Goal: Information Seeking & Learning: Learn about a topic

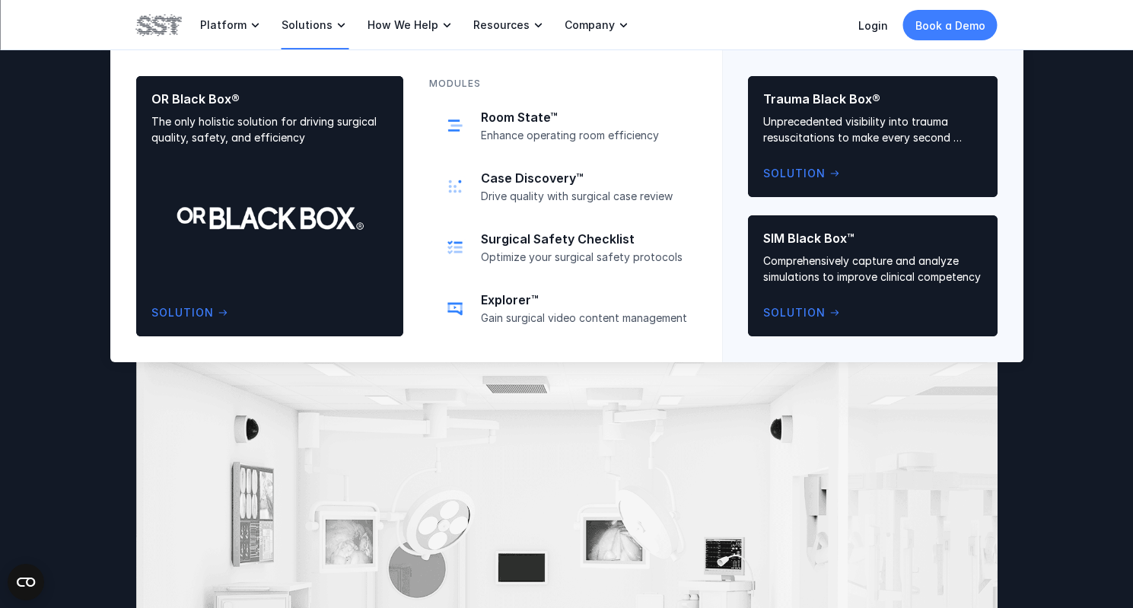
click at [319, 33] on link "Solutions" at bounding box center [315, 25] width 68 height 50
click at [334, 24] on icon at bounding box center [341, 24] width 15 height 15
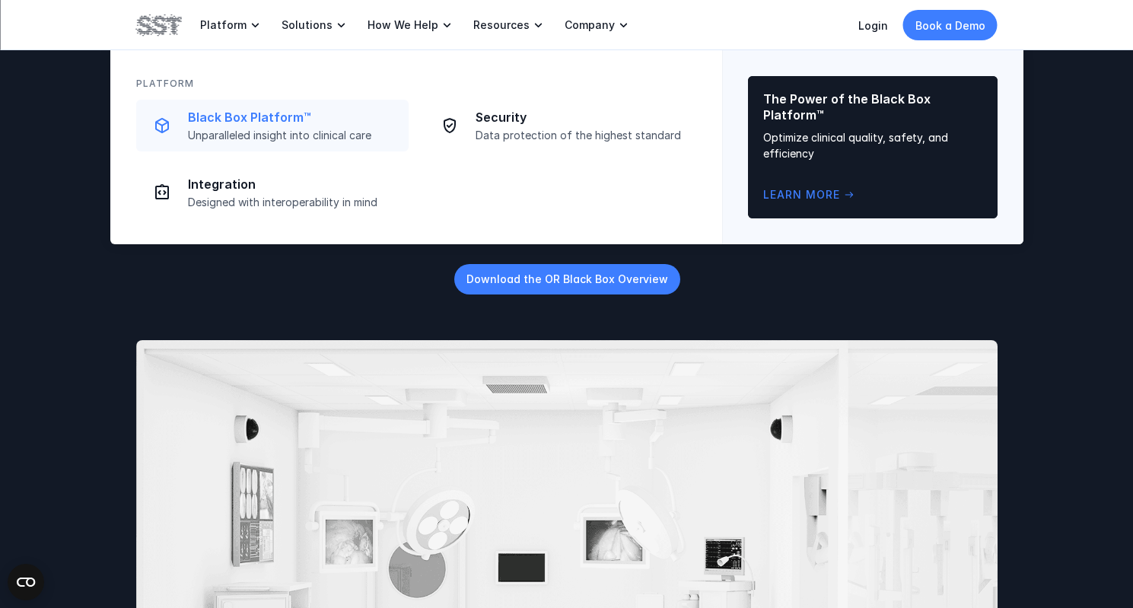
click at [256, 125] on div "Black Box Platform™ Unparalleled insight into clinical care" at bounding box center [293, 126] width 211 height 33
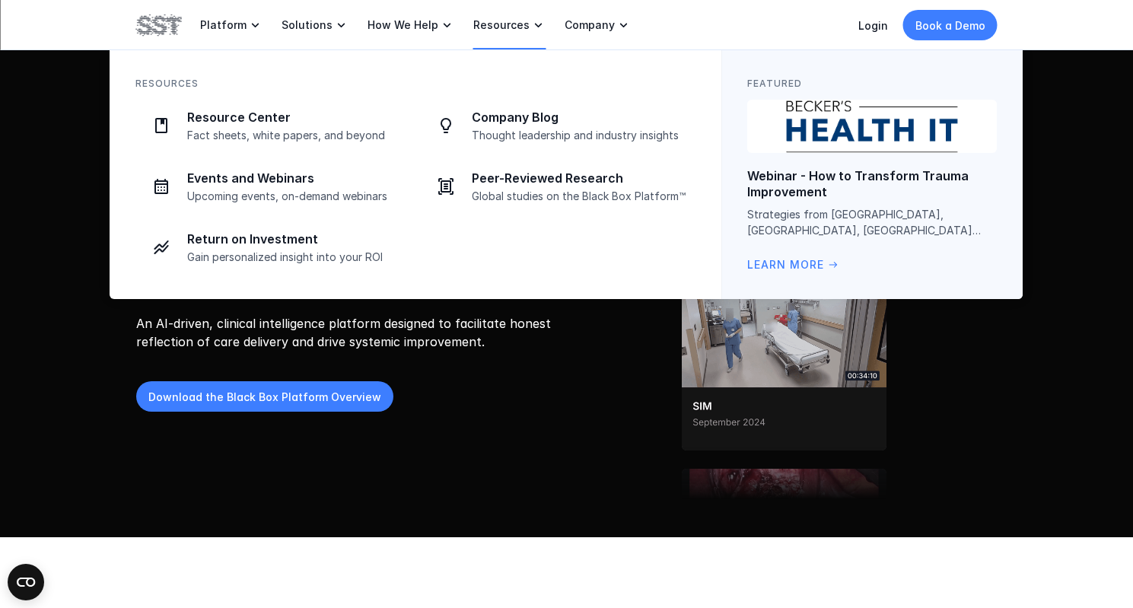
click at [531, 23] on icon at bounding box center [538, 24] width 15 height 15
click at [206, 121] on p "Resource Center" at bounding box center [294, 118] width 214 height 16
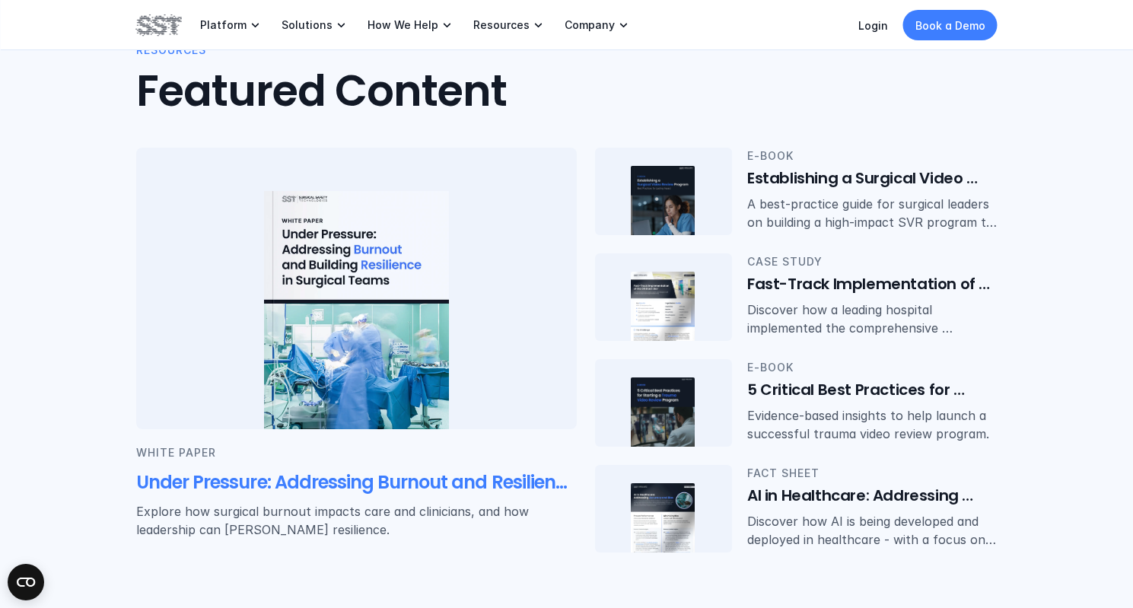
scroll to position [285, 0]
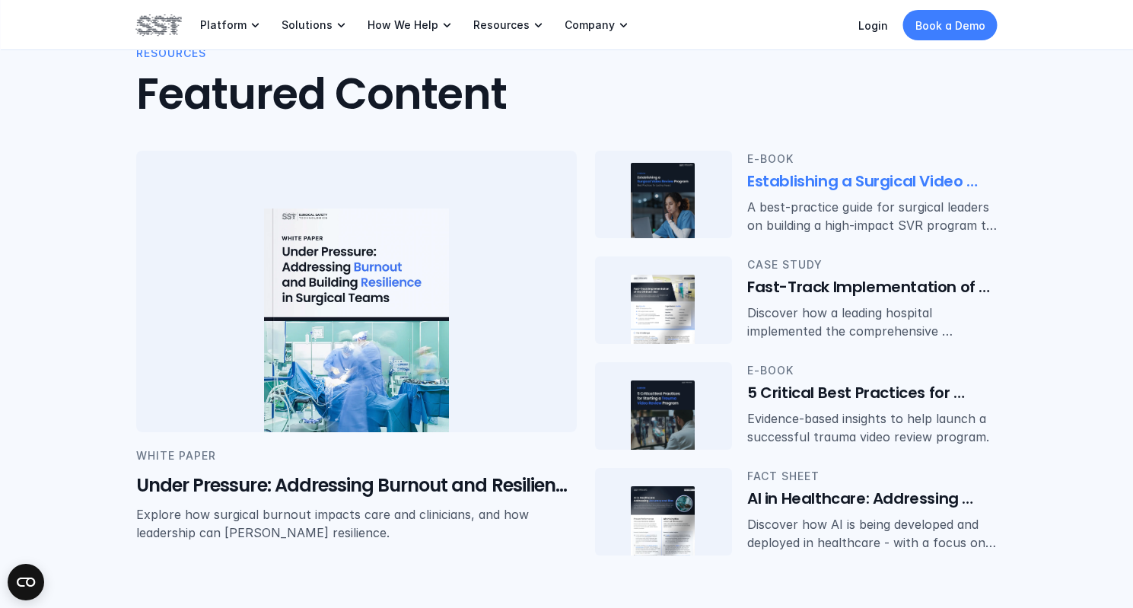
click at [799, 180] on h6 "Establishing a Surgical Video Review Program: Best Practices for Lasting Impact" at bounding box center [872, 181] width 250 height 21
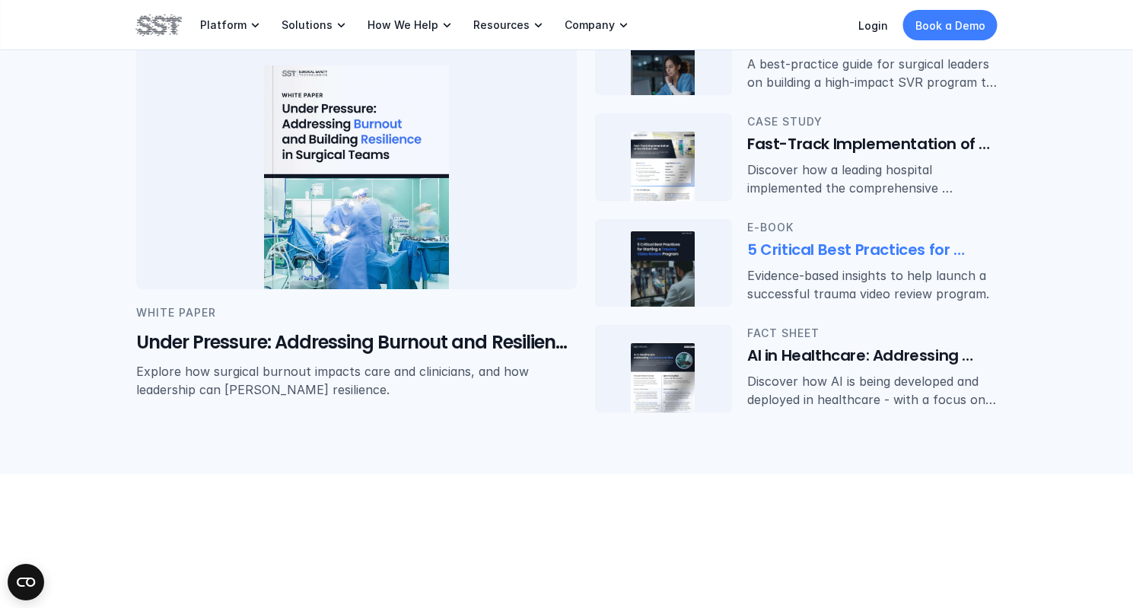
scroll to position [447, 0]
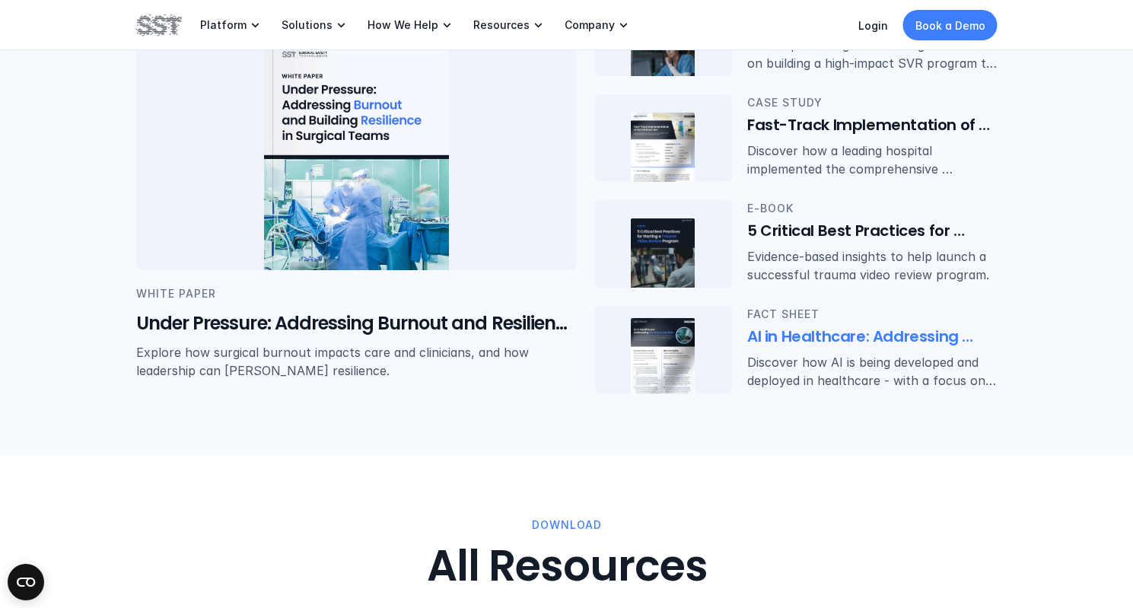
click at [820, 331] on h6 "AI in Healthcare: Addressing Accuracy and Bias" at bounding box center [872, 336] width 250 height 21
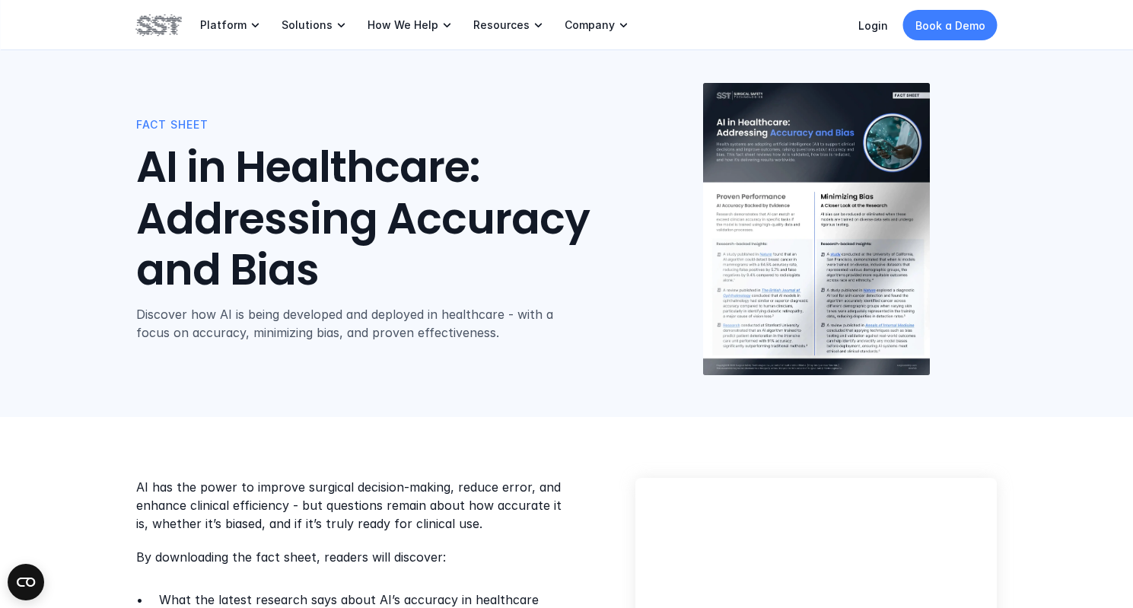
scroll to position [5, 0]
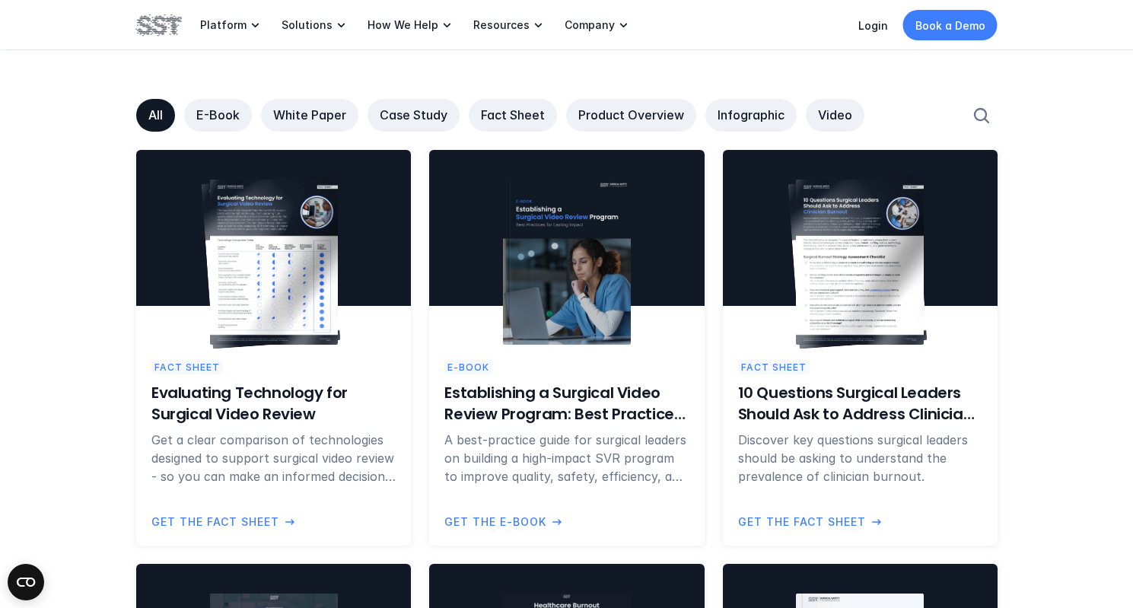
scroll to position [996, 0]
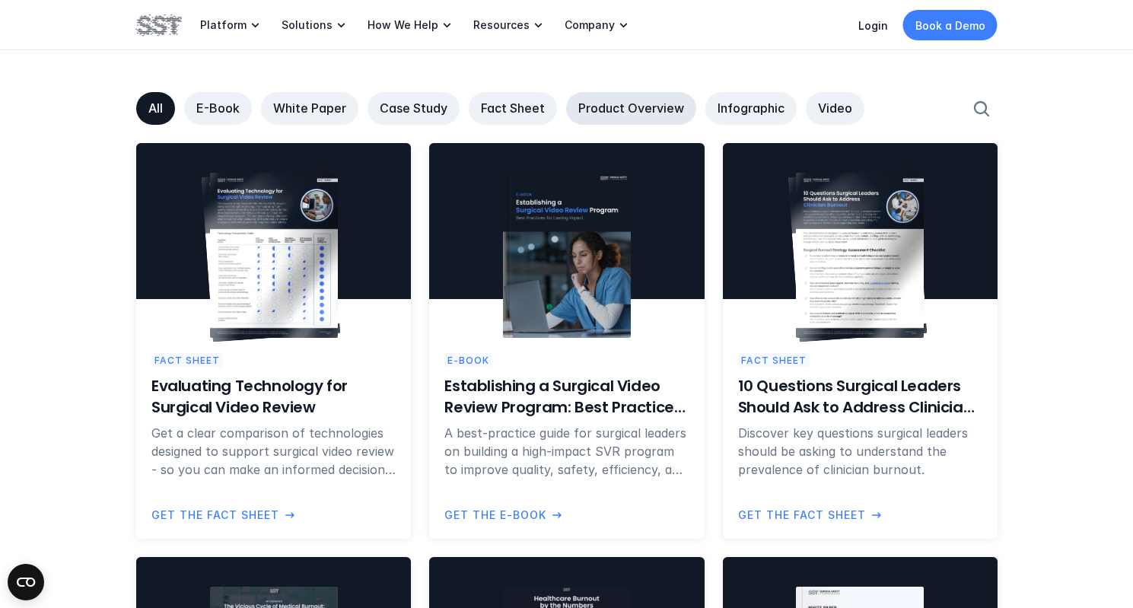
click at [626, 103] on p "Product Overview" at bounding box center [631, 108] width 106 height 16
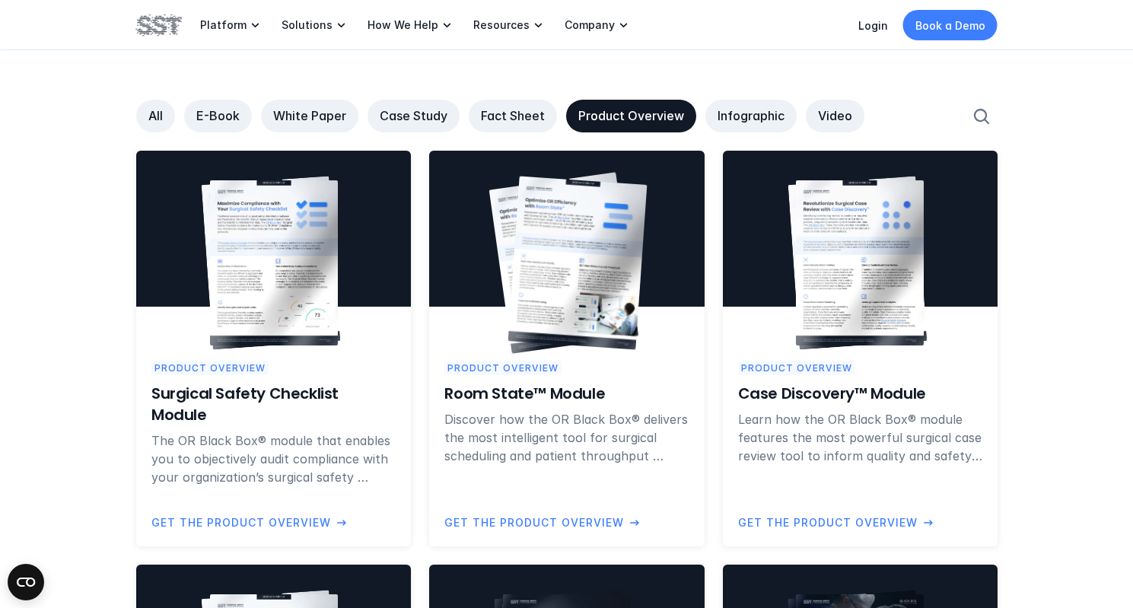
scroll to position [986, 0]
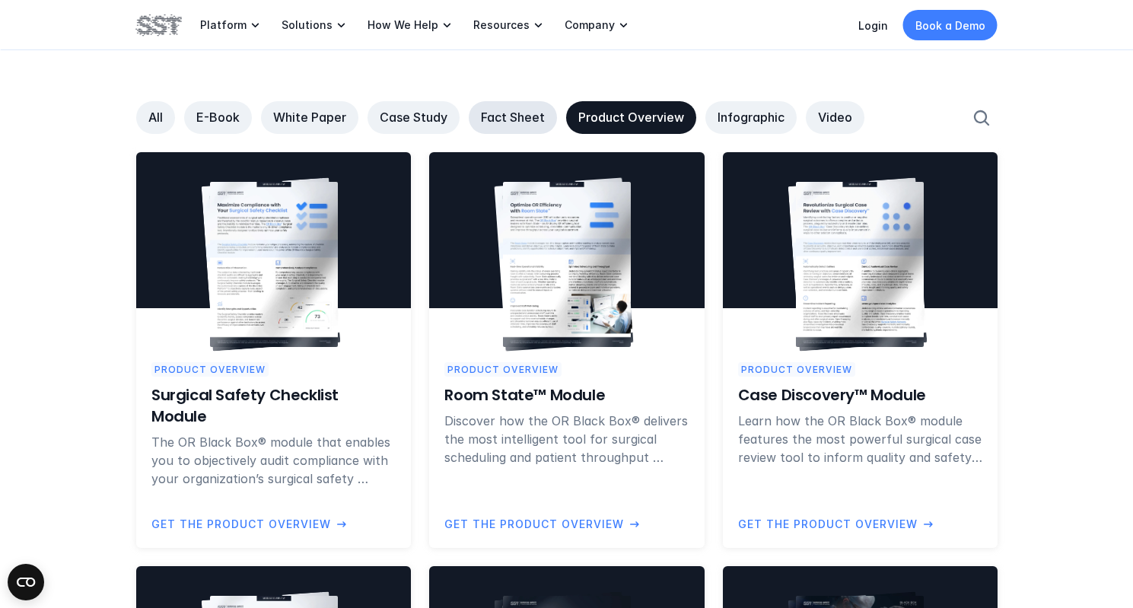
click at [503, 119] on p "Fact Sheet" at bounding box center [513, 118] width 64 height 16
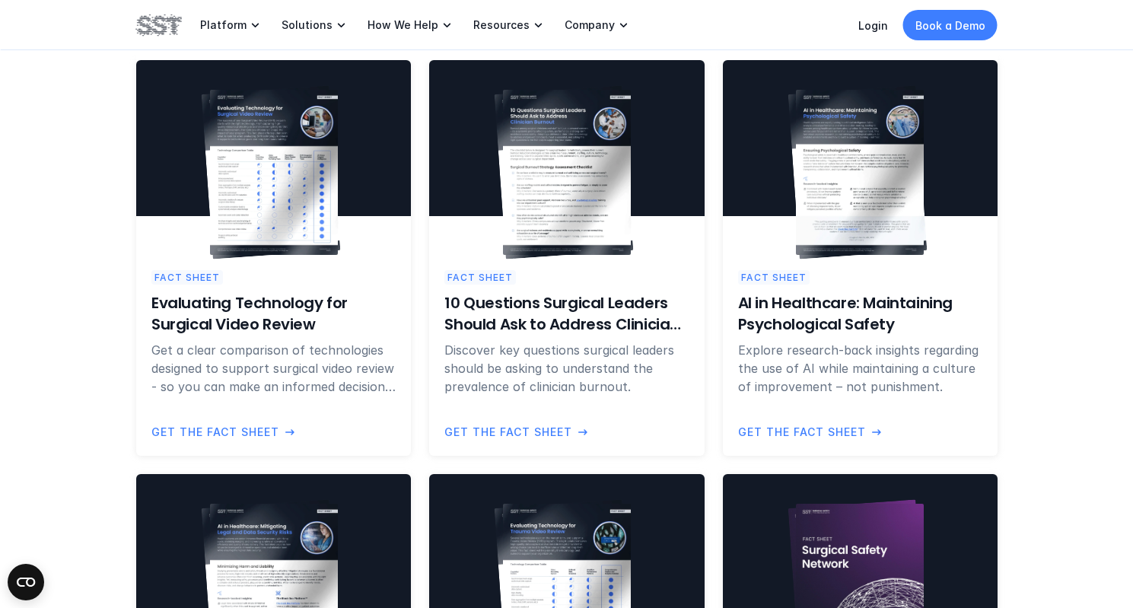
scroll to position [1080, 0]
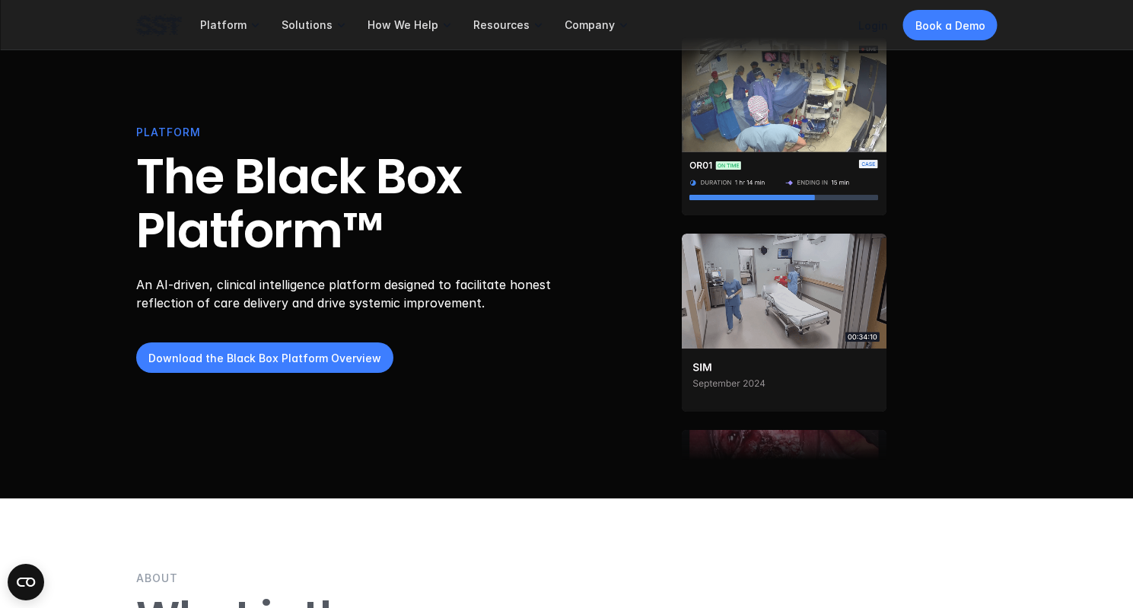
scroll to position [40, 0]
